Goal: Transaction & Acquisition: Purchase product/service

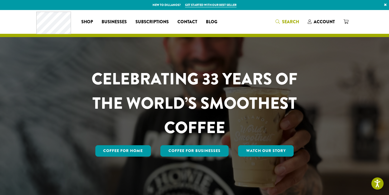
click at [291, 20] on span "Search" at bounding box center [290, 22] width 17 height 6
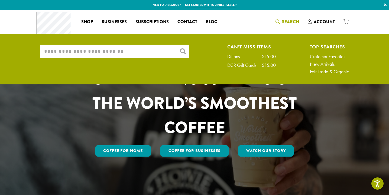
click at [51, 50] on input "What are you searching for?" at bounding box center [114, 52] width 149 height 14
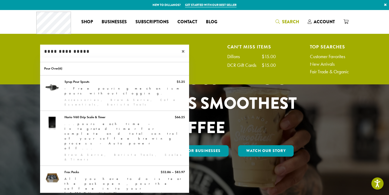
type input "**********"
click at [183, 51] on span "×" at bounding box center [186, 51] width 8 height 7
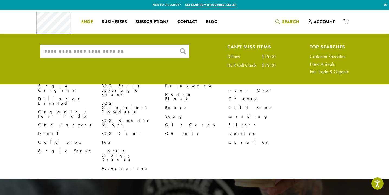
click at [87, 20] on span "Shop" at bounding box center [87, 22] width 12 height 7
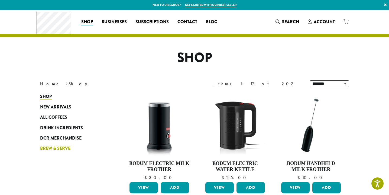
click at [52, 148] on span "Brew & Serve" at bounding box center [55, 149] width 30 height 7
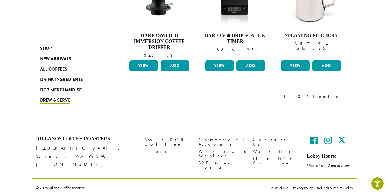
scroll to position [486, 0]
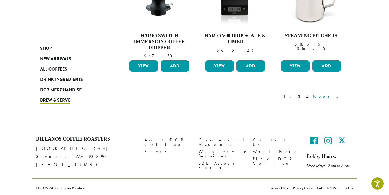
click at [337, 95] on link "Next »" at bounding box center [327, 97] width 31 height 7
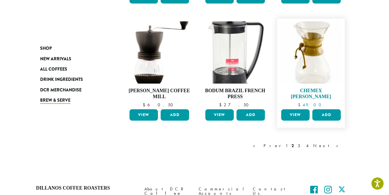
scroll to position [450, 0]
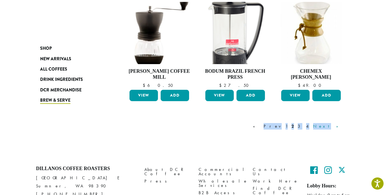
click at [335, 124] on link "Next »" at bounding box center [327, 126] width 31 height 7
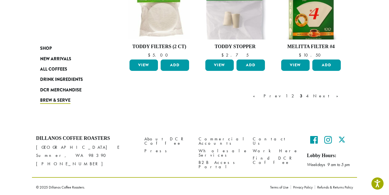
scroll to position [463, 0]
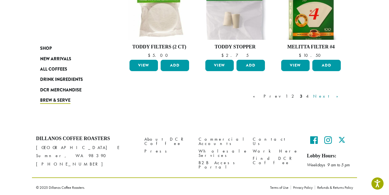
click at [336, 95] on link "Next »" at bounding box center [327, 96] width 31 height 7
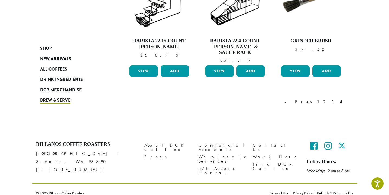
scroll to position [480, 0]
click at [341, 99] on link "4" at bounding box center [341, 102] width 5 height 7
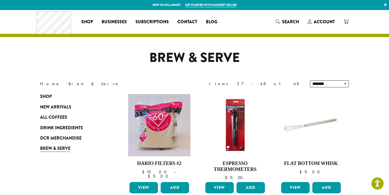
scroll to position [0, 0]
click at [287, 20] on span "Search" at bounding box center [290, 22] width 17 height 6
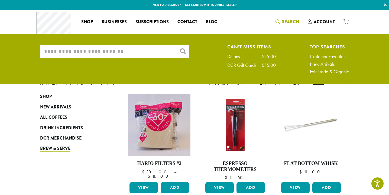
click at [46, 51] on input "What are you searching for?" at bounding box center [114, 52] width 149 height 14
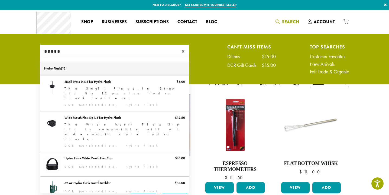
type input "*****"
click at [59, 69] on link "Hydro Flask" at bounding box center [114, 68] width 149 height 13
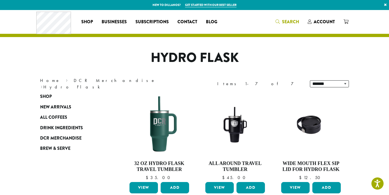
click at [288, 19] on span "Search" at bounding box center [290, 22] width 17 height 6
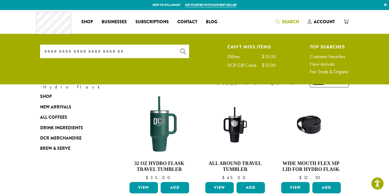
click at [46, 52] on input "What are you searching for?" at bounding box center [114, 52] width 149 height 14
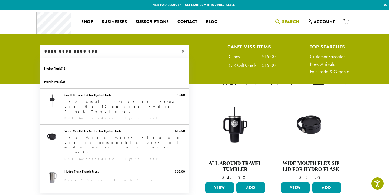
type input "**********"
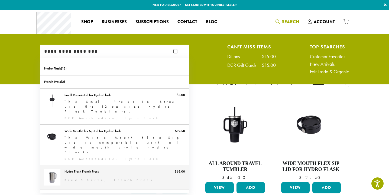
drag, startPoint x: 46, startPoint y: 52, endPoint x: 77, endPoint y: 153, distance: 105.4
click at [77, 166] on link "Hydro Flask French Press" at bounding box center [114, 178] width 149 height 24
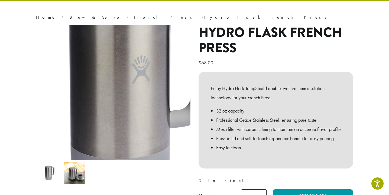
scroll to position [36, 0]
